Goal: Task Accomplishment & Management: Complete application form

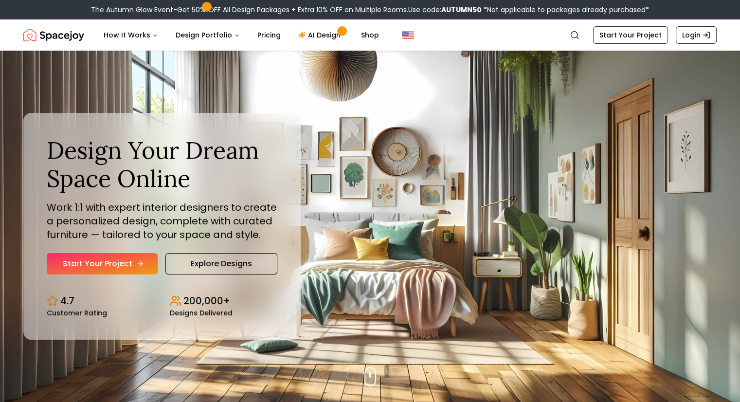
click at [124, 266] on link "Start Your Project" at bounding box center [102, 263] width 111 height 21
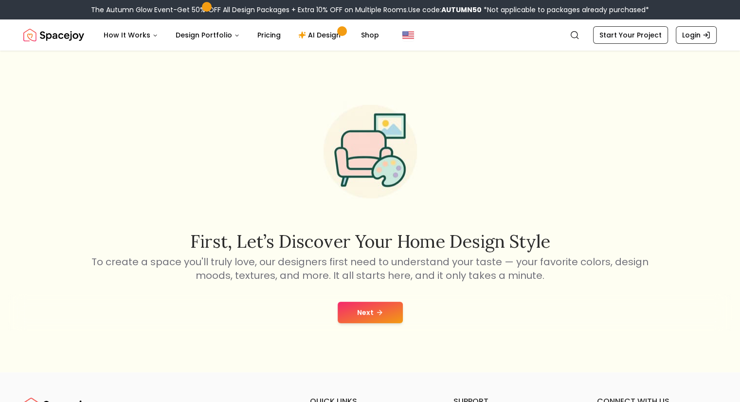
click at [379, 314] on icon at bounding box center [379, 312] width 8 height 8
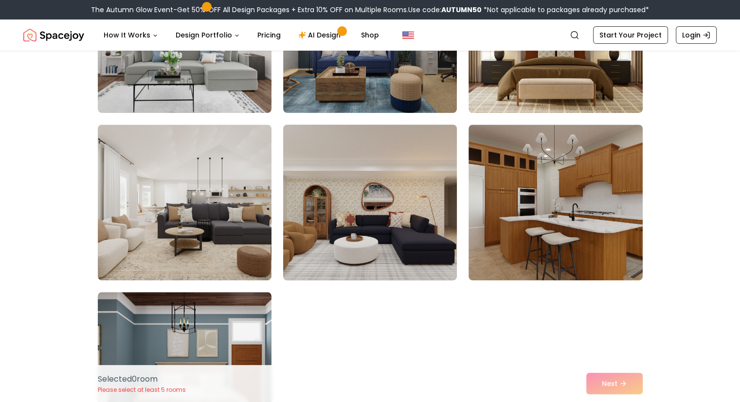
scroll to position [292, 0]
